Goal: Task Accomplishment & Management: Complete application form

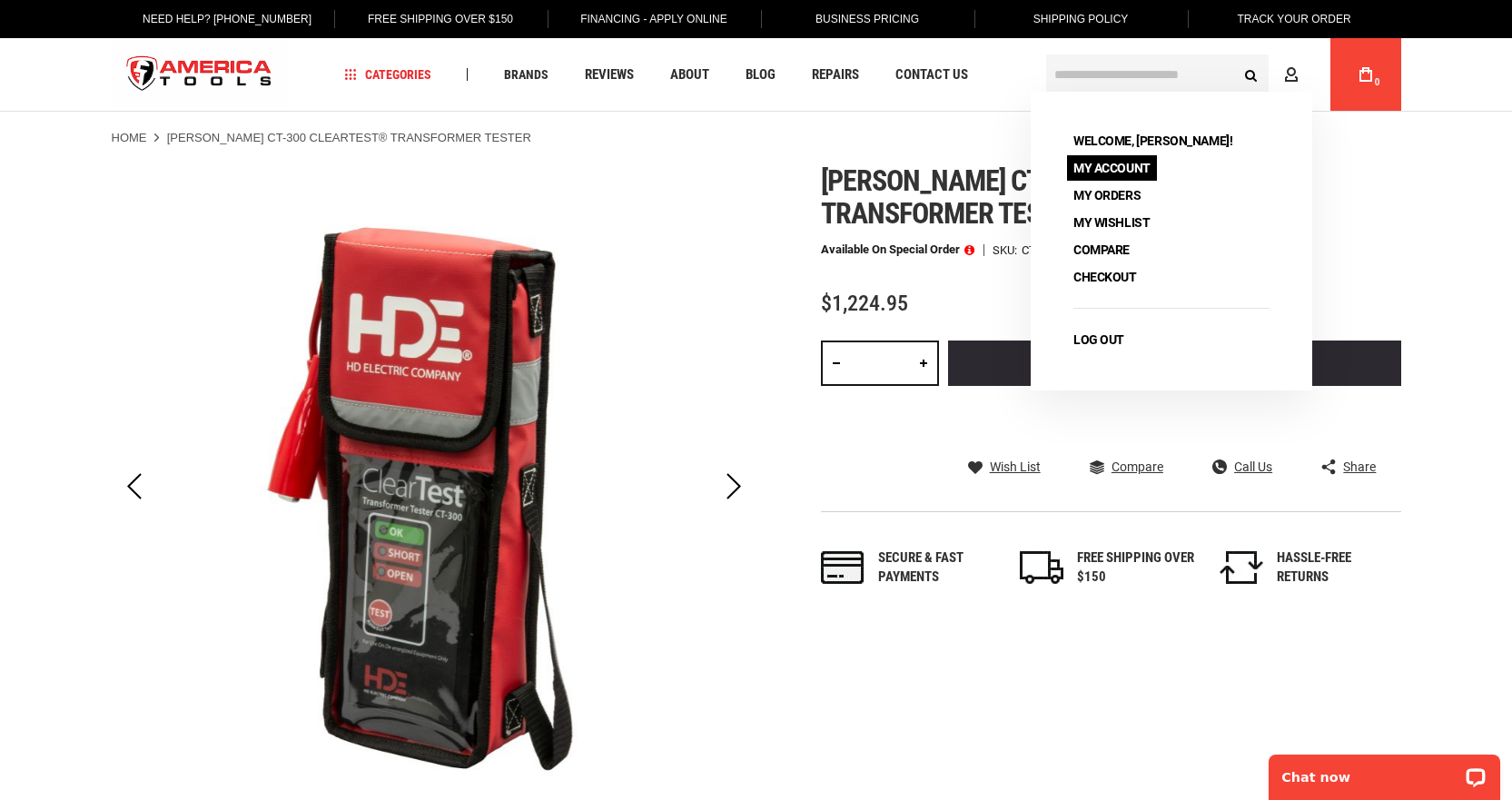
click at [1133, 170] on link "My Account" at bounding box center [1111, 168] width 89 height 26
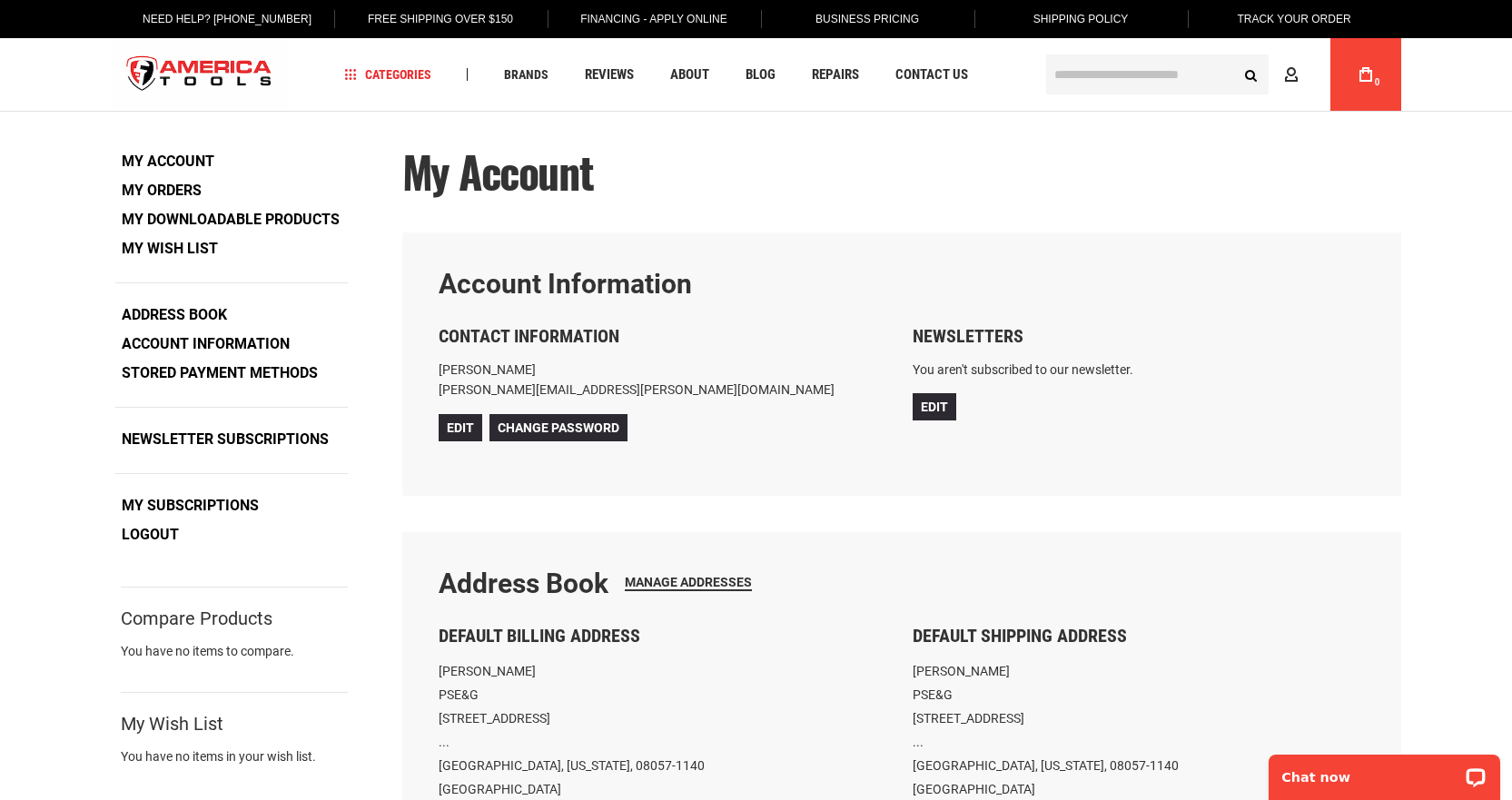
click at [212, 343] on link "Account Information" at bounding box center [205, 344] width 181 height 28
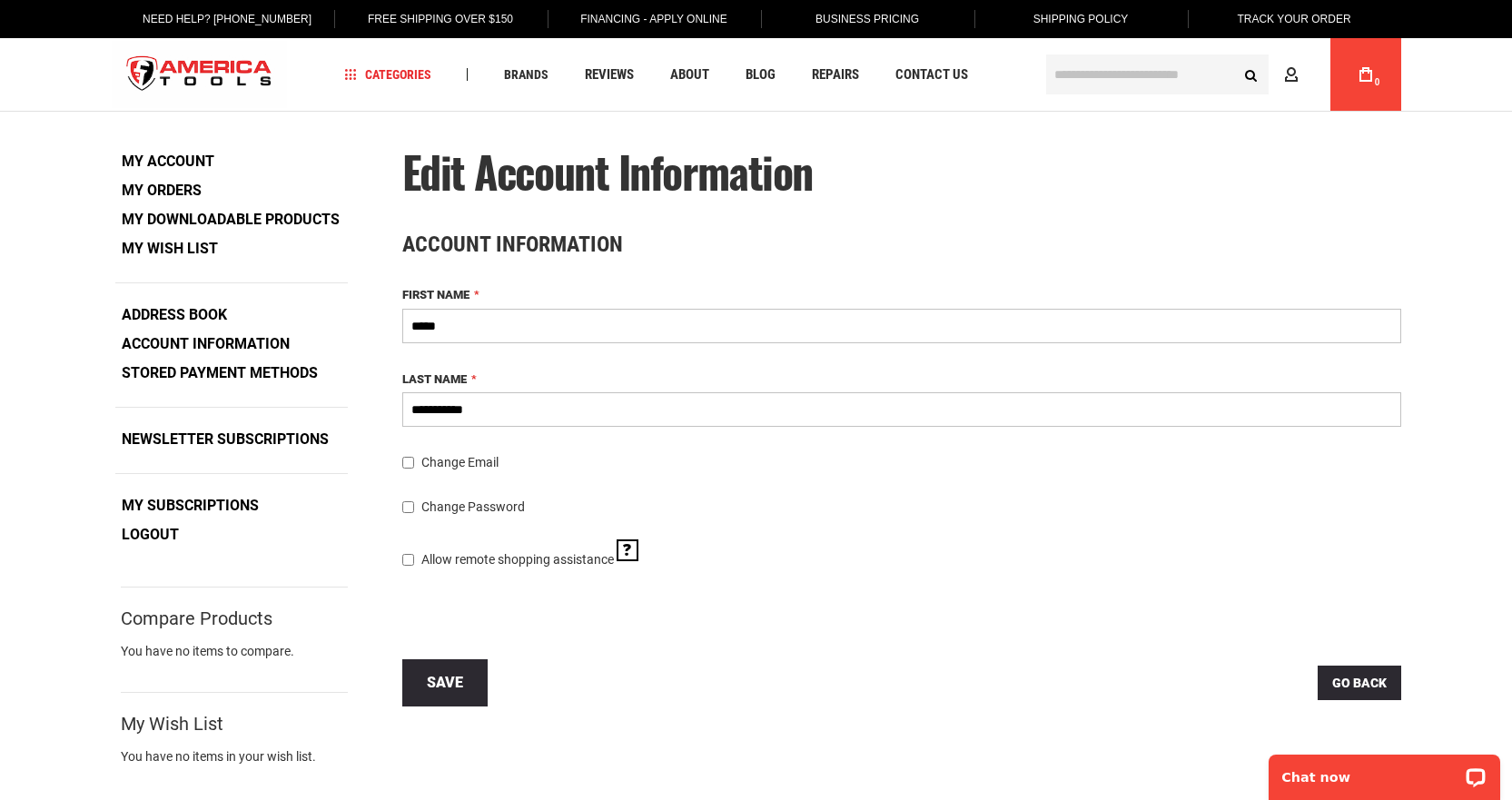
click at [157, 151] on link "My Account" at bounding box center [167, 162] width 105 height 28
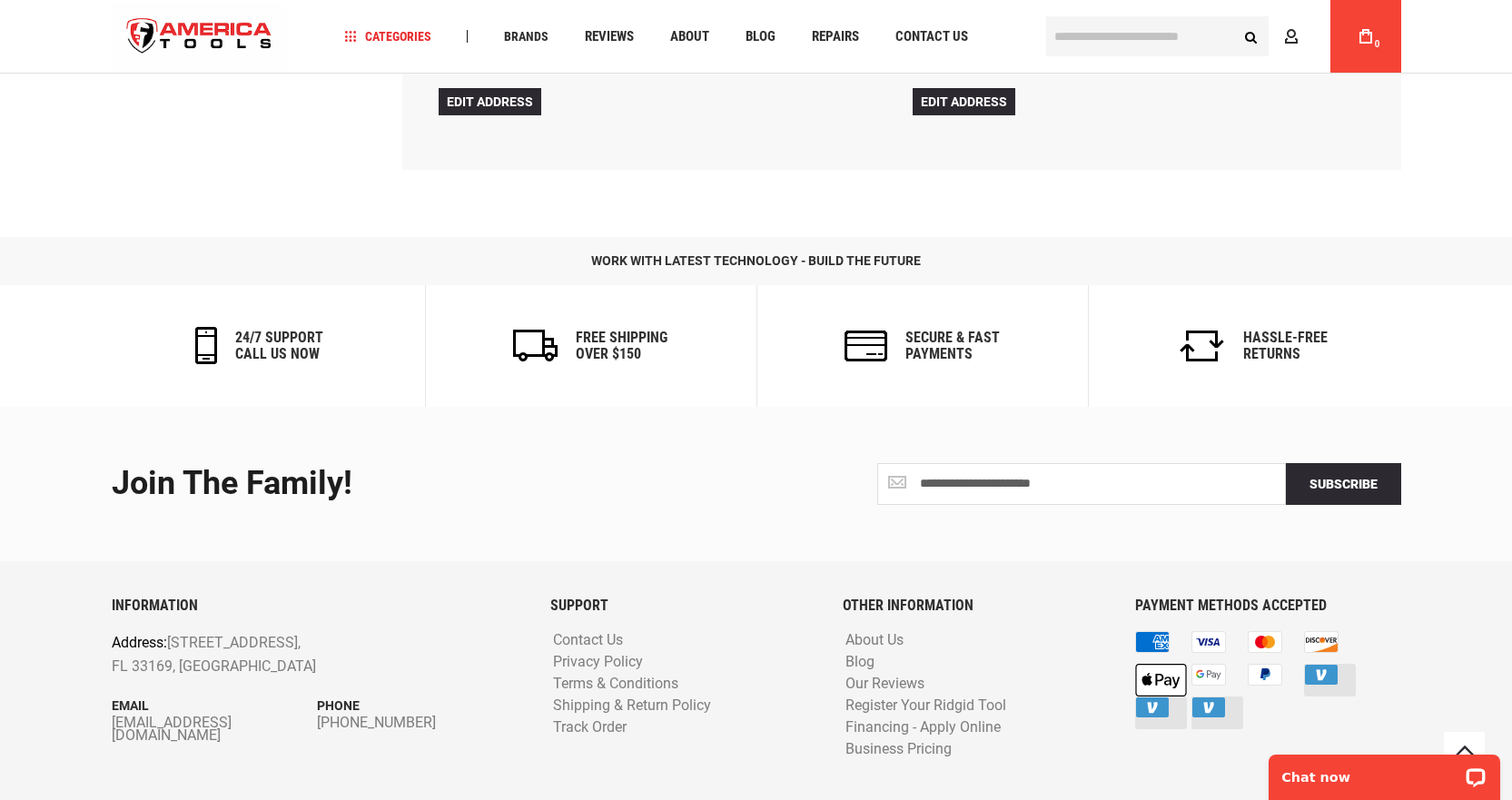
scroll to position [775, 0]
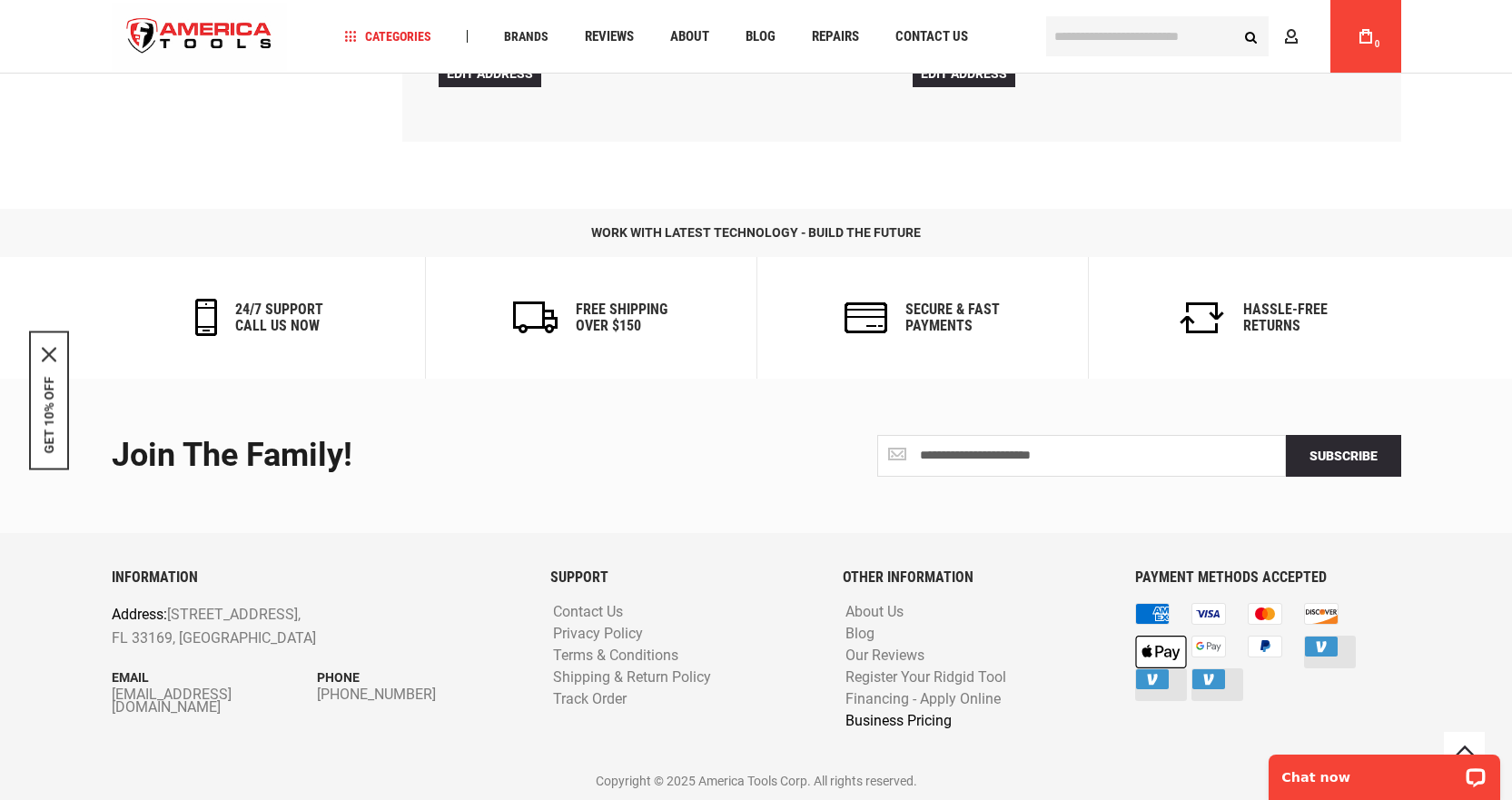
click at [890, 718] on link "Business Pricing" at bounding box center [898, 721] width 115 height 18
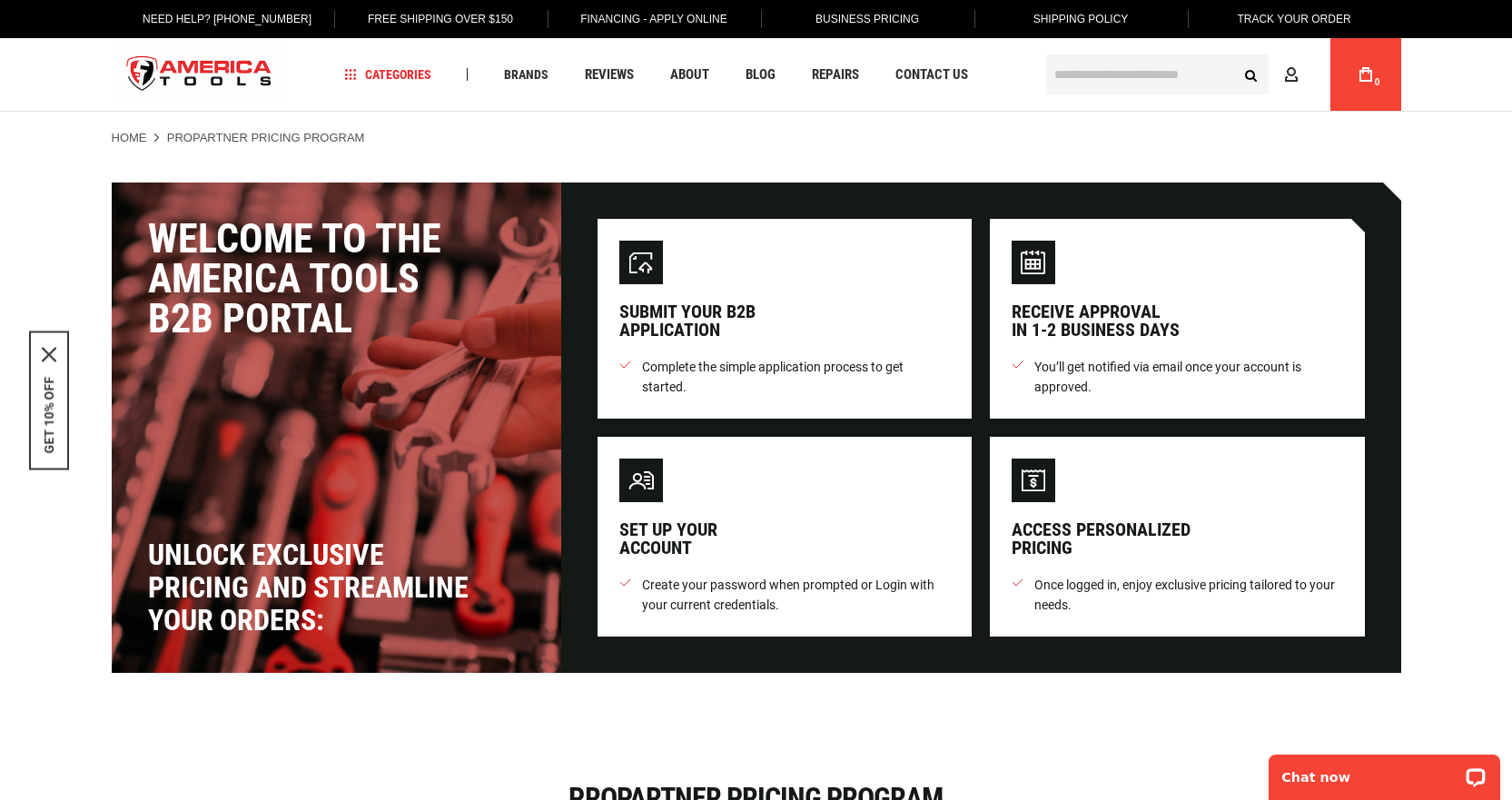
click at [693, 322] on div "Submit your B2B application" at bounding box center [687, 320] width 137 height 36
click at [632, 267] on img at bounding box center [641, 262] width 43 height 43
